Goal: Task Accomplishment & Management: Complete application form

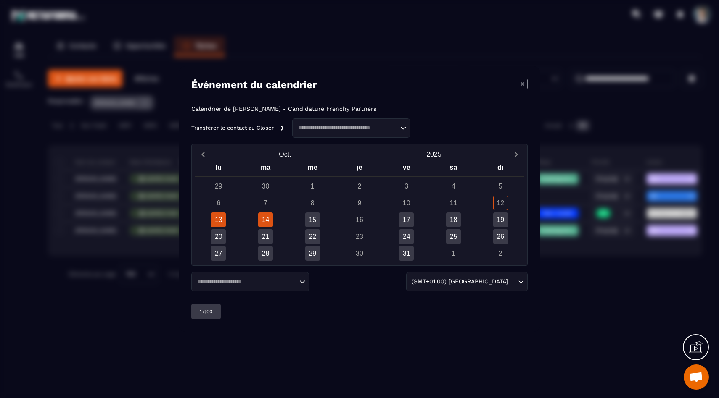
click at [265, 219] on div "14" at bounding box center [265, 220] width 15 height 15
click at [279, 316] on div "19:00" at bounding box center [273, 311] width 29 height 15
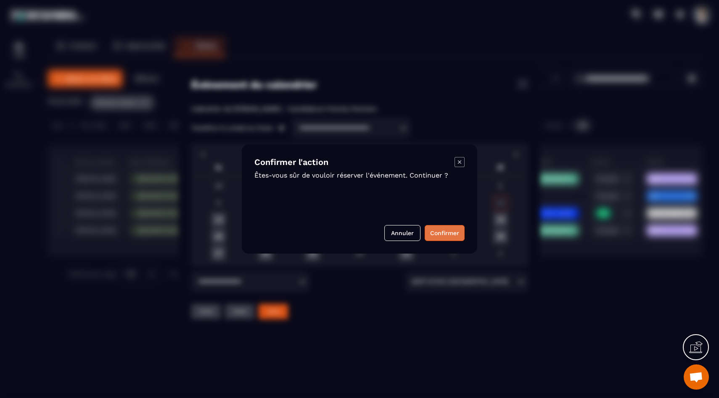
click at [437, 234] on button "Confirmer" at bounding box center [445, 233] width 40 height 16
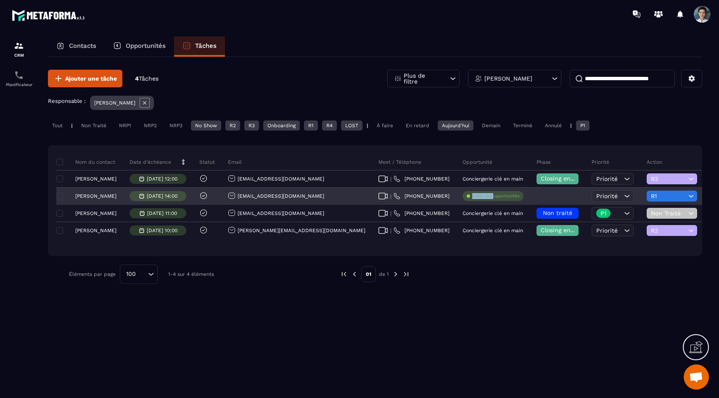
click at [462, 195] on div "Créer des opportunités" at bounding box center [492, 196] width 61 height 10
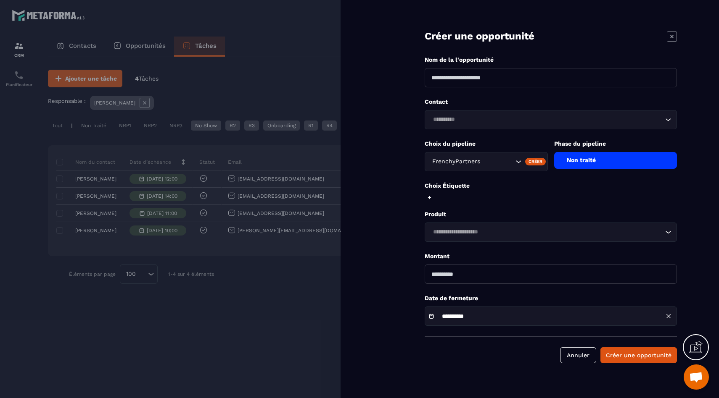
click at [578, 358] on button "Annuler" at bounding box center [578, 356] width 36 height 16
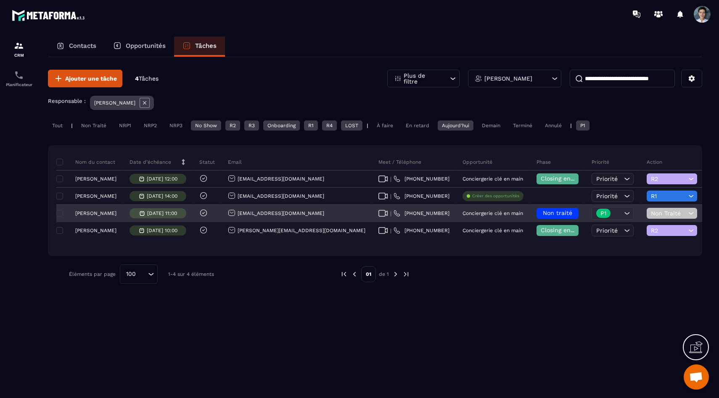
click at [651, 216] on span "Non Traité" at bounding box center [668, 213] width 35 height 7
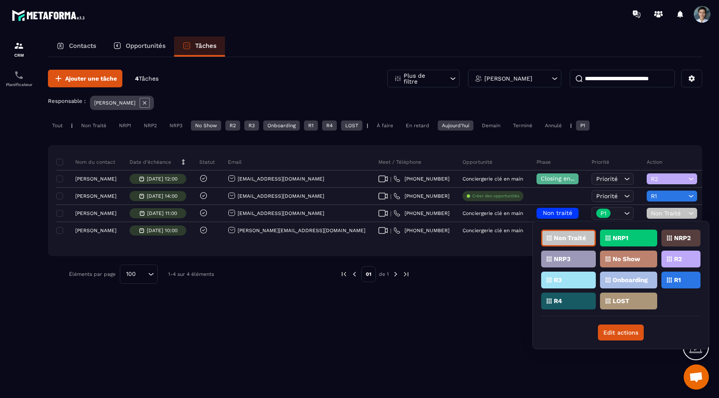
click at [630, 260] on p "No Show" at bounding box center [626, 259] width 28 height 6
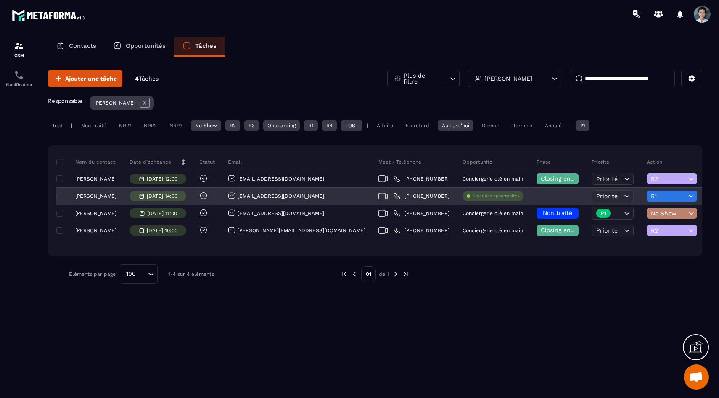
click at [651, 196] on span "R1" at bounding box center [668, 196] width 35 height 7
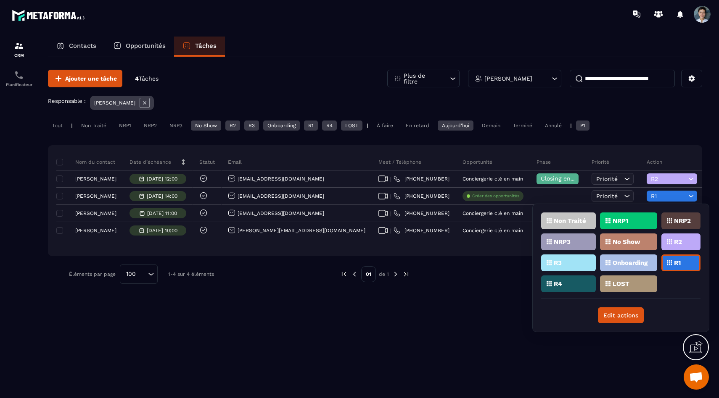
click at [683, 248] on div "R2" at bounding box center [680, 242] width 39 height 17
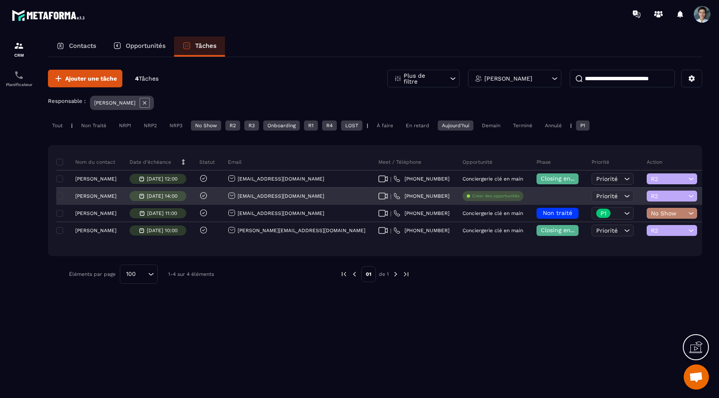
click at [530, 195] on div at bounding box center [557, 196] width 55 height 17
drag, startPoint x: 502, startPoint y: 195, endPoint x: 488, endPoint y: 198, distance: 15.0
click at [530, 195] on div at bounding box center [557, 196] width 55 height 17
click at [472, 195] on p "Créer des opportunités" at bounding box center [495, 196] width 47 height 6
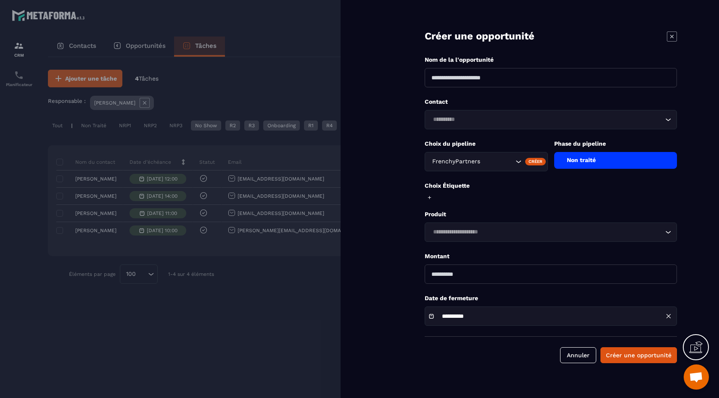
click at [577, 164] on div "Non traité" at bounding box center [615, 160] width 123 height 17
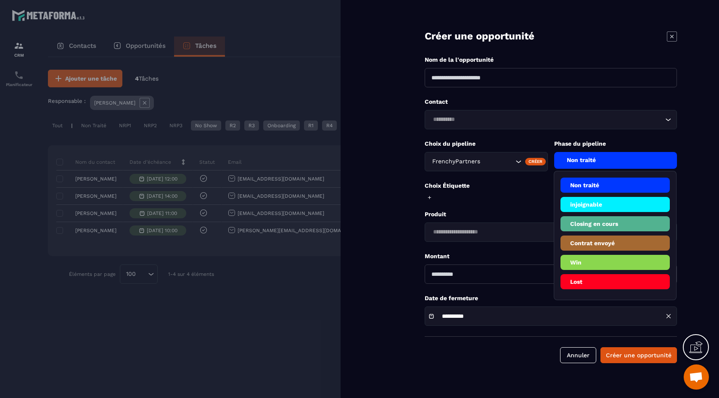
click at [601, 224] on li "Closing en cours" at bounding box center [615, 223] width 110 height 15
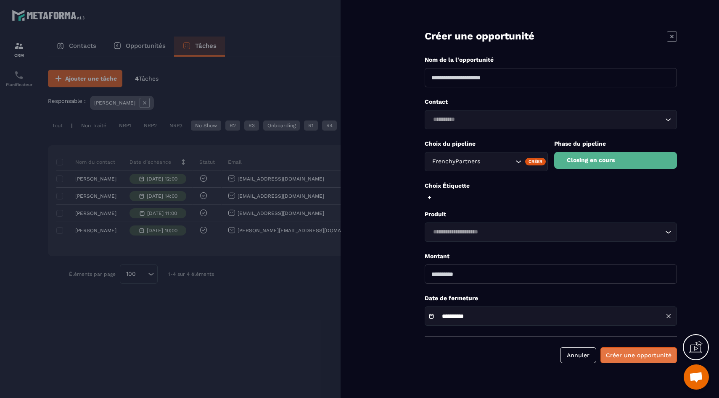
click at [639, 352] on button "Créer une opportunité" at bounding box center [638, 356] width 77 height 16
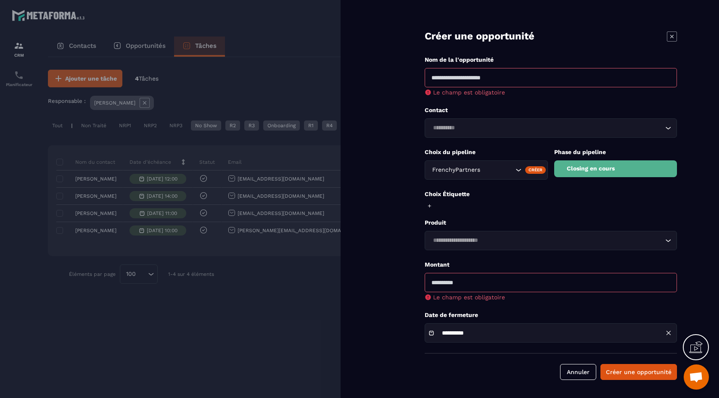
click at [483, 290] on input "number" at bounding box center [551, 282] width 252 height 19
type input "****"
click at [600, 364] on button "Créer une opportunité" at bounding box center [638, 372] width 77 height 16
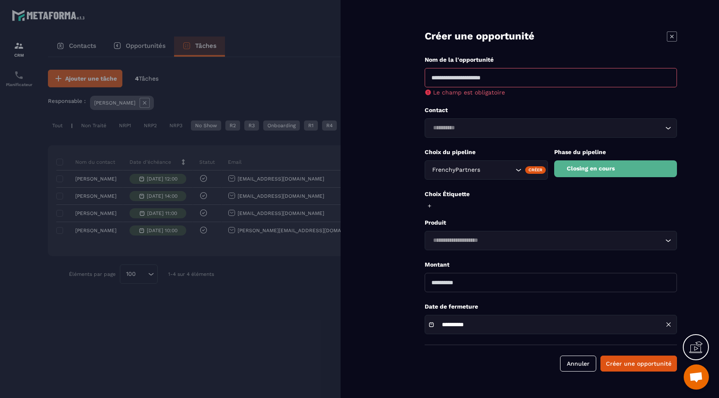
click at [455, 80] on input at bounding box center [551, 77] width 252 height 19
type input "**********"
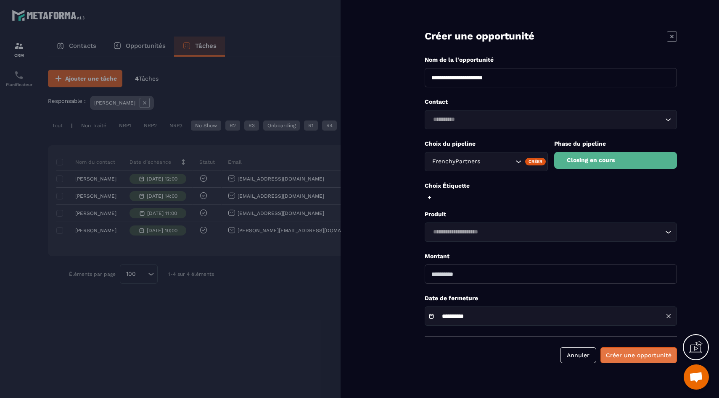
click at [654, 363] on button "Créer une opportunité" at bounding box center [638, 356] width 77 height 16
